Goal: Book appointment/travel/reservation

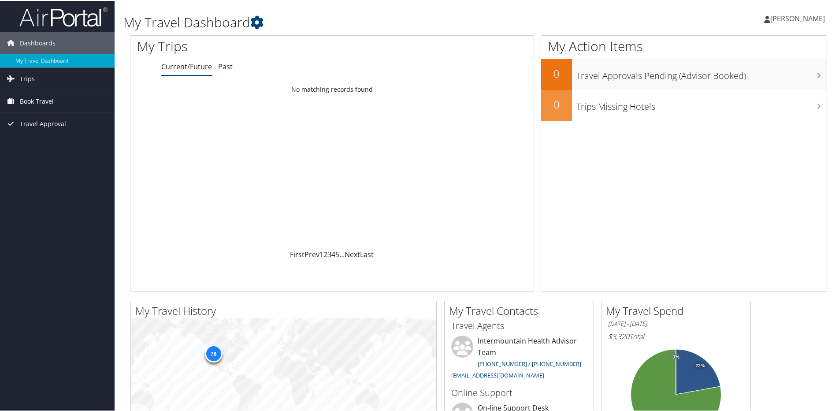
click at [31, 100] on span "Book Travel" at bounding box center [37, 100] width 34 height 22
click at [39, 147] on link "Book/Manage Online Trips" at bounding box center [57, 144] width 115 height 13
